Goal: Find specific page/section: Find specific page/section

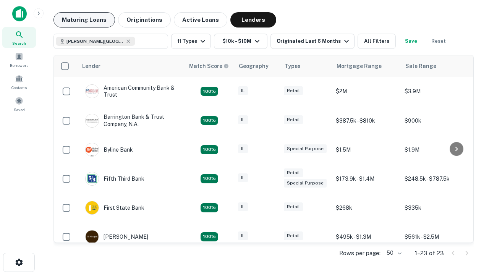
click at [84, 20] on button "Maturing Loans" at bounding box center [83, 19] width 61 height 15
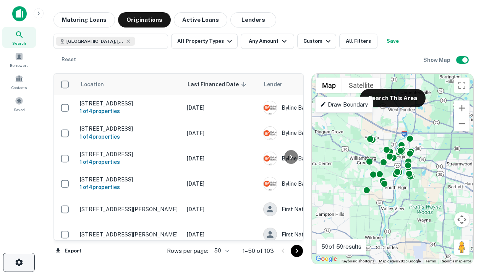
click at [19, 262] on icon "button" at bounding box center [19, 262] width 9 height 9
